Goal: Entertainment & Leisure: Consume media (video, audio)

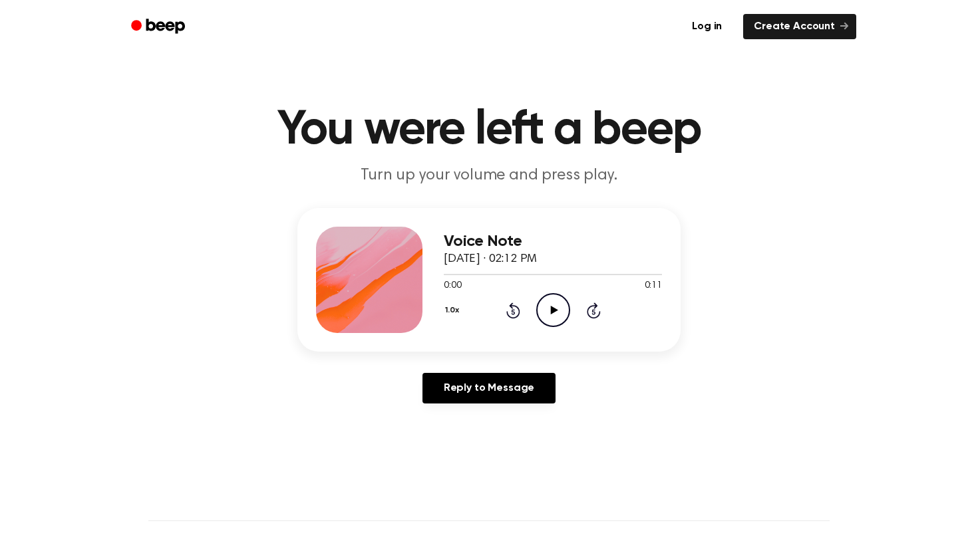
click at [551, 302] on icon "Play Audio" at bounding box center [553, 310] width 34 height 34
click at [551, 303] on icon "Pause Audio" at bounding box center [553, 310] width 34 height 34
click at [551, 303] on icon "Play Audio" at bounding box center [553, 310] width 34 height 34
click at [549, 313] on icon "Play Audio" at bounding box center [553, 310] width 34 height 34
click at [450, 306] on button "1.0x" at bounding box center [454, 310] width 20 height 23
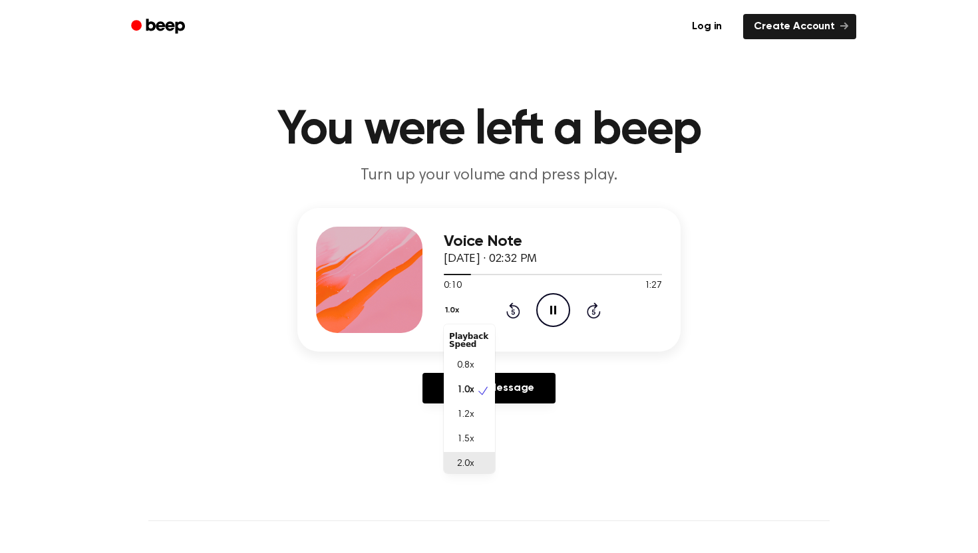
scroll to position [3, 0]
click at [475, 470] on div "2.0x" at bounding box center [469, 461] width 51 height 25
click at [551, 322] on icon "Pause Audio" at bounding box center [553, 310] width 34 height 34
click at [551, 322] on icon "Play Audio" at bounding box center [553, 310] width 34 height 34
